Goal: Find specific page/section: Find specific page/section

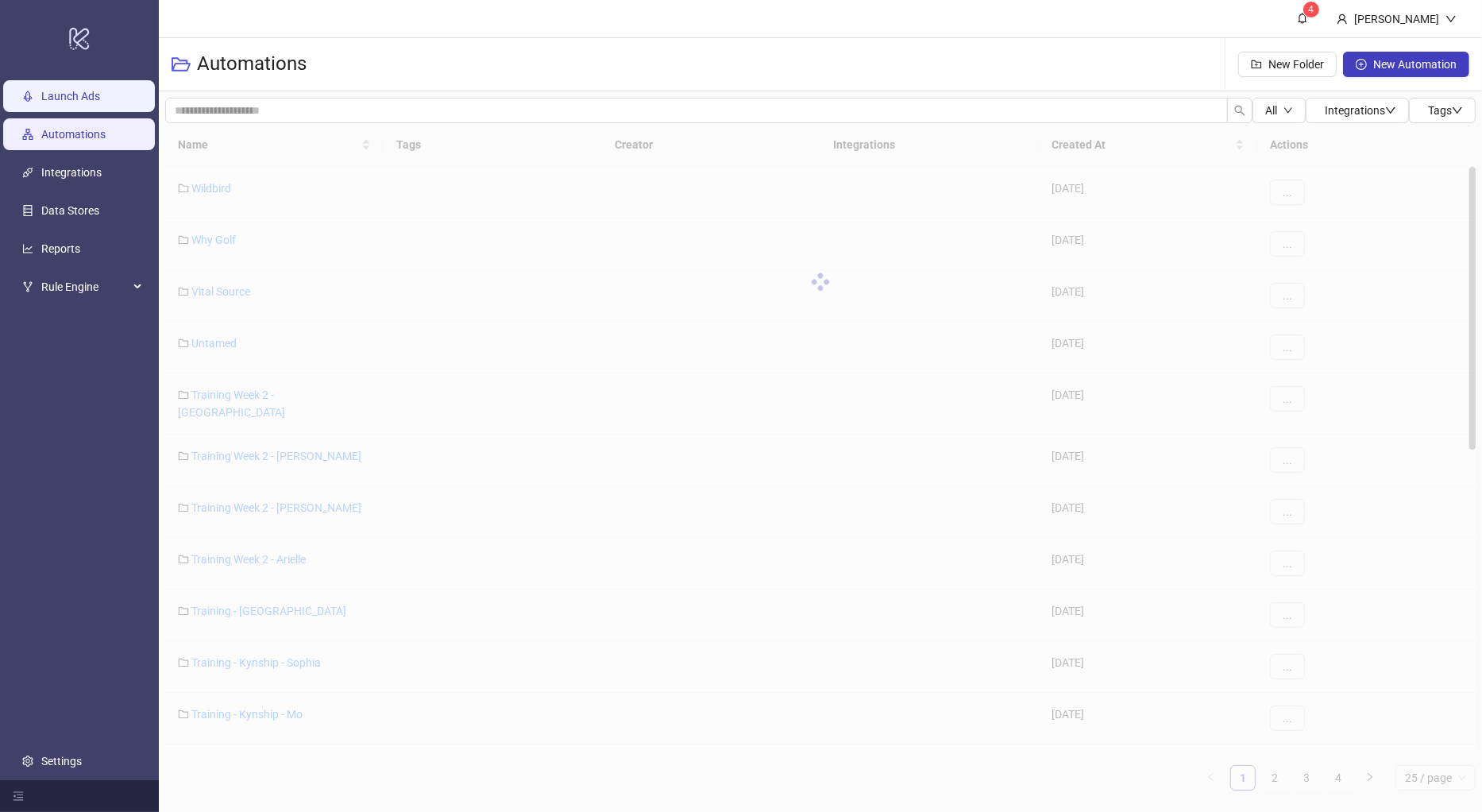
click at [100, 97] on link "Launch Ads" at bounding box center [70, 95] width 59 height 13
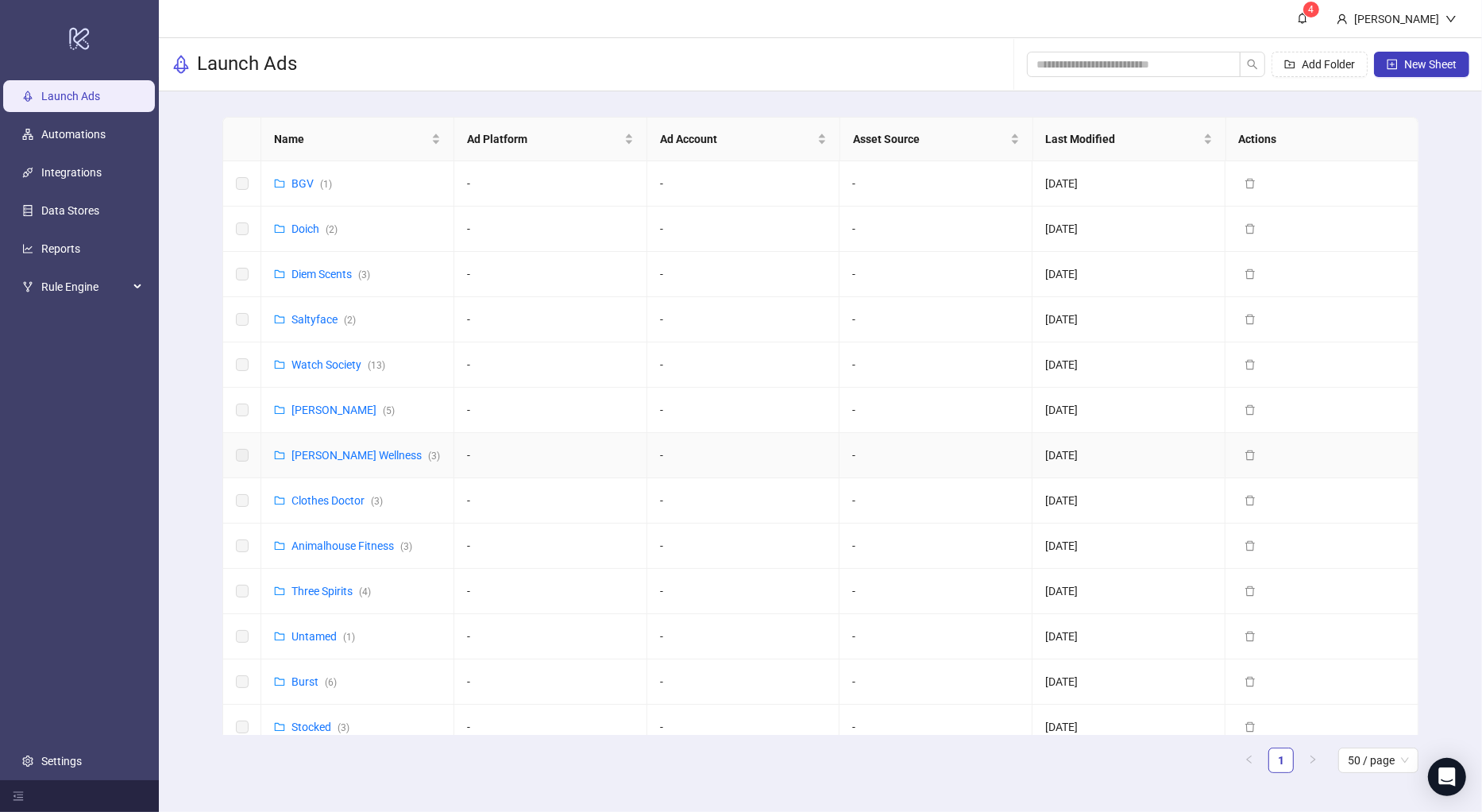
scroll to position [505, 0]
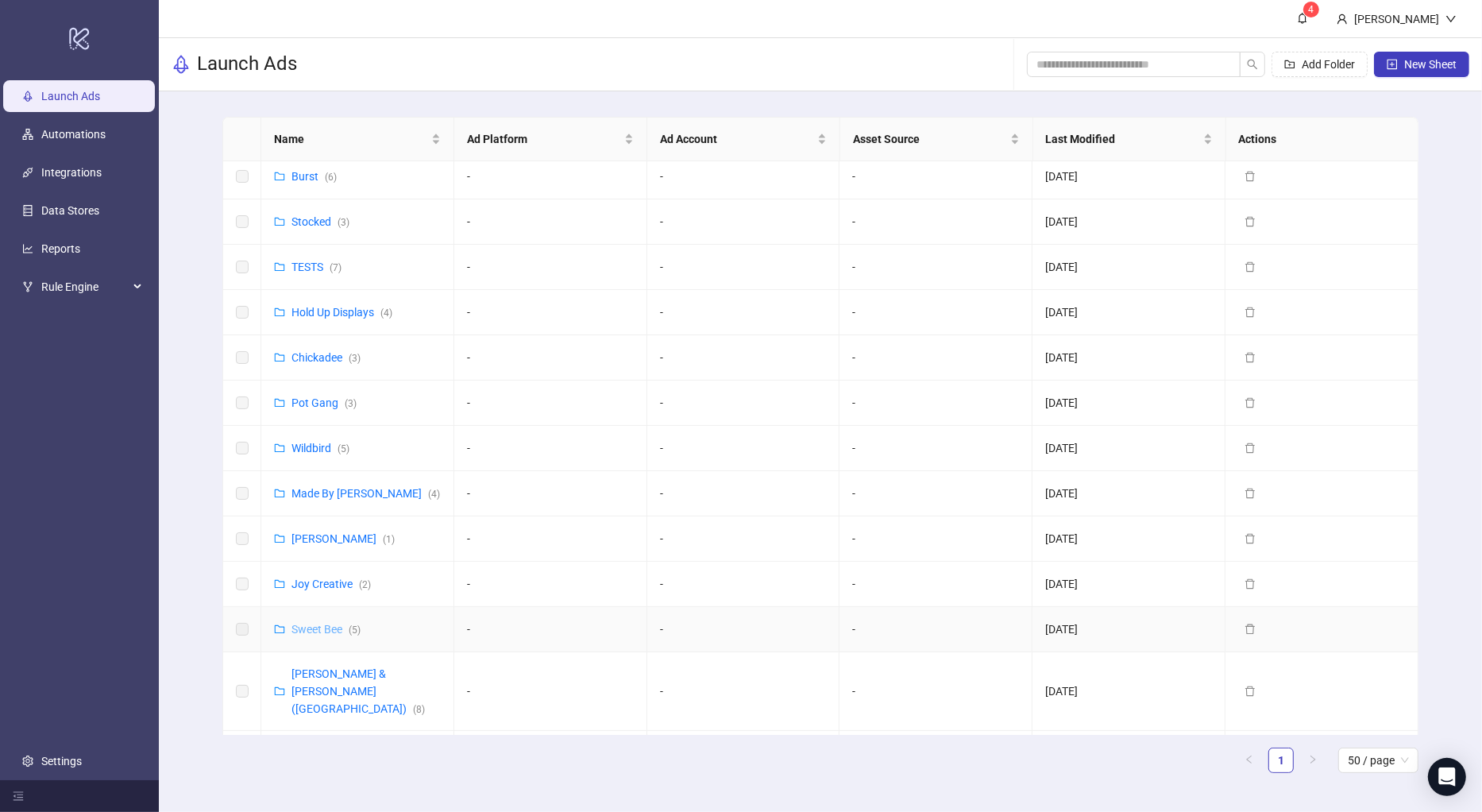
click at [322, 622] on link "Sweet Bee ( 5 )" at bounding box center [326, 628] width 69 height 13
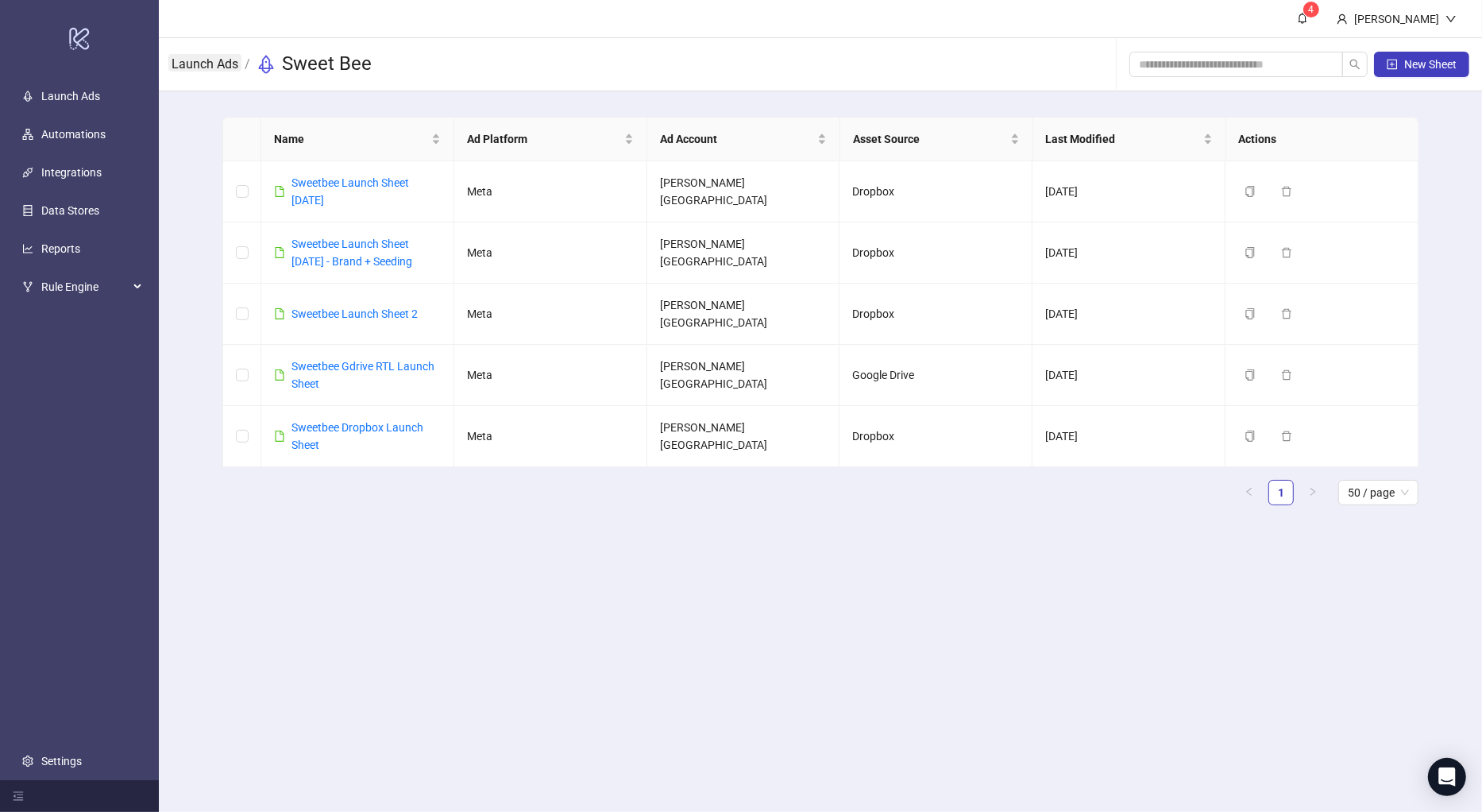
click at [198, 63] on link "Launch Ads" at bounding box center [205, 63] width 73 height 17
